Goal: Navigation & Orientation: Go to known website

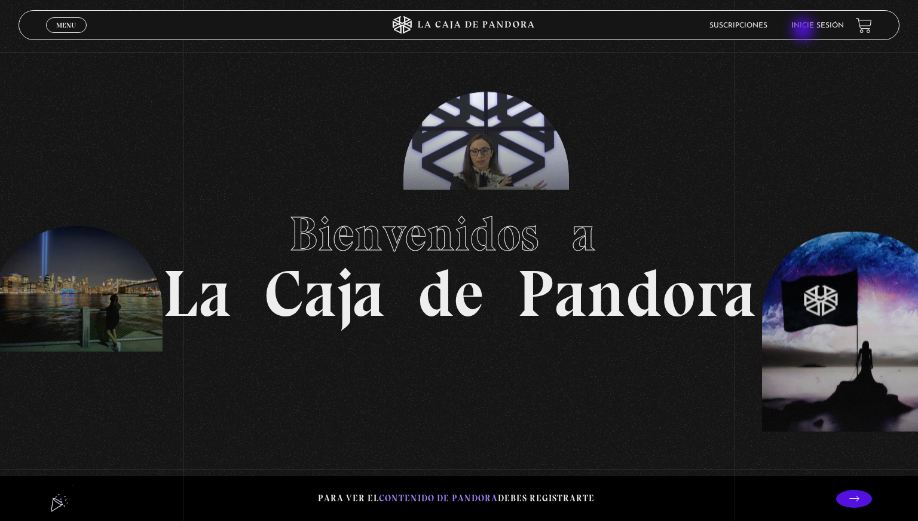
click at [804, 30] on li "Inicie sesión" at bounding box center [817, 25] width 53 height 19
click at [806, 25] on link "Inicie sesión" at bounding box center [817, 25] width 53 height 7
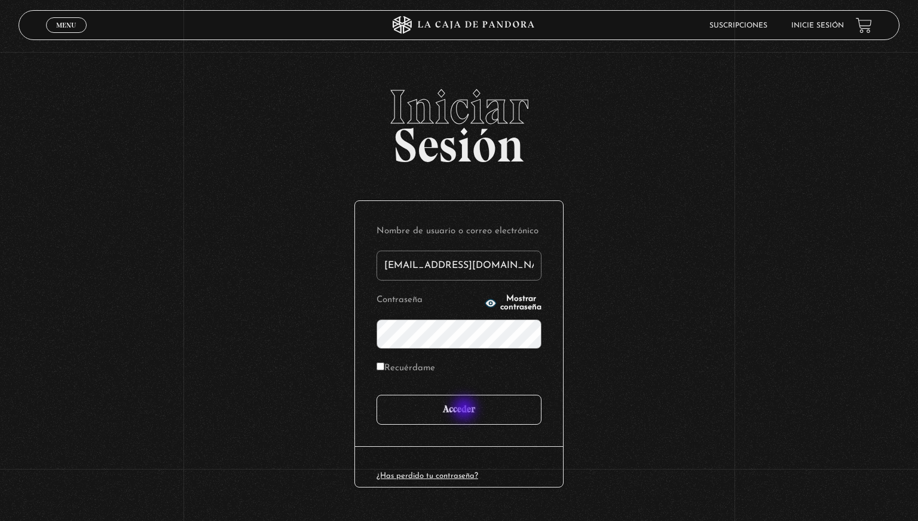
type input "[EMAIL_ADDRESS][DOMAIN_NAME]"
click at [466, 409] on input "Acceder" at bounding box center [458, 409] width 165 height 30
